Goal: Task Accomplishment & Management: Complete application form

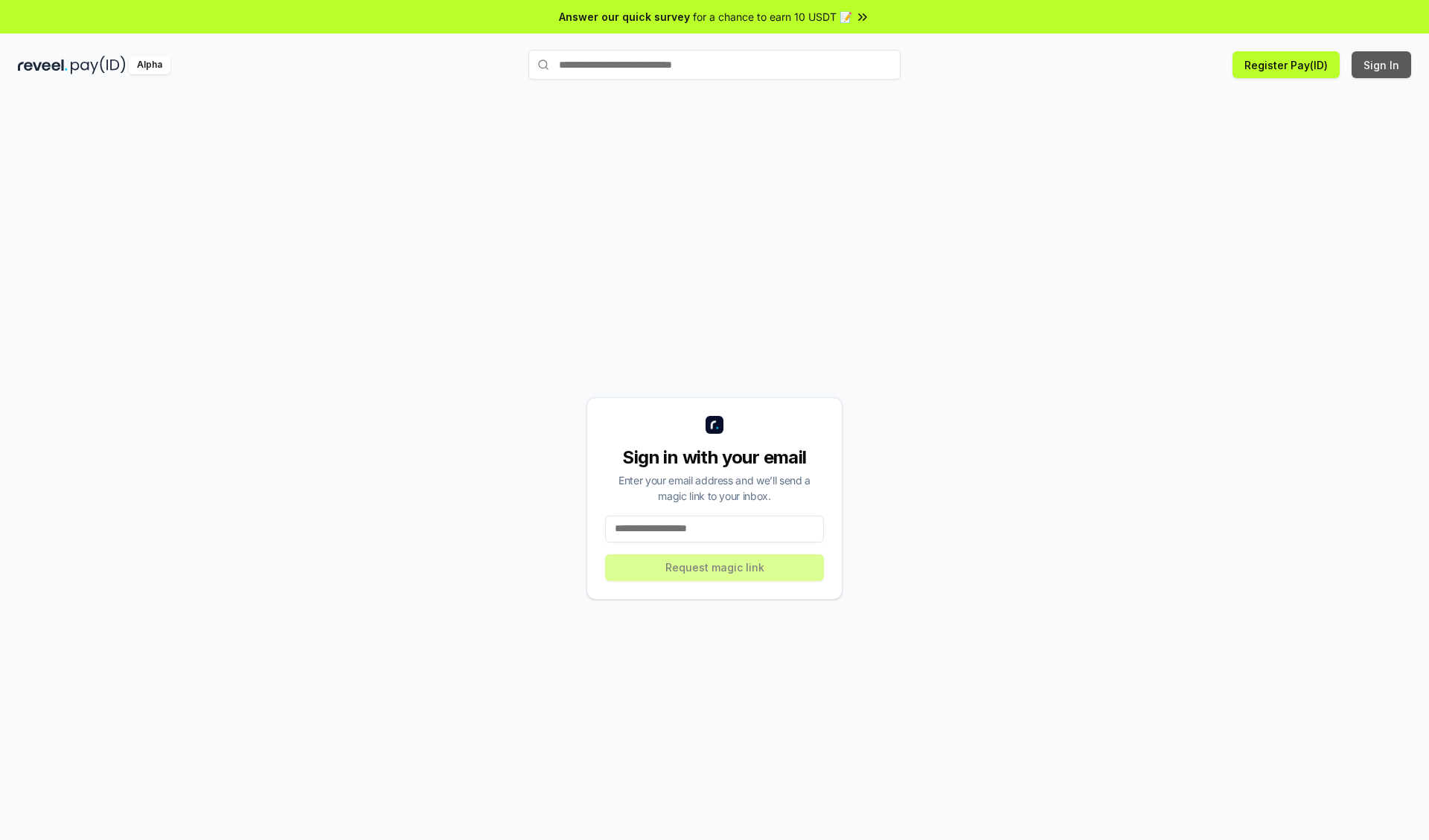
click at [1382, 64] on button "Sign In" at bounding box center [1381, 65] width 60 height 27
type input "**********"
click at [714, 567] on button "Request magic link" at bounding box center [714, 568] width 219 height 27
